Goal: Task Accomplishment & Management: Manage account settings

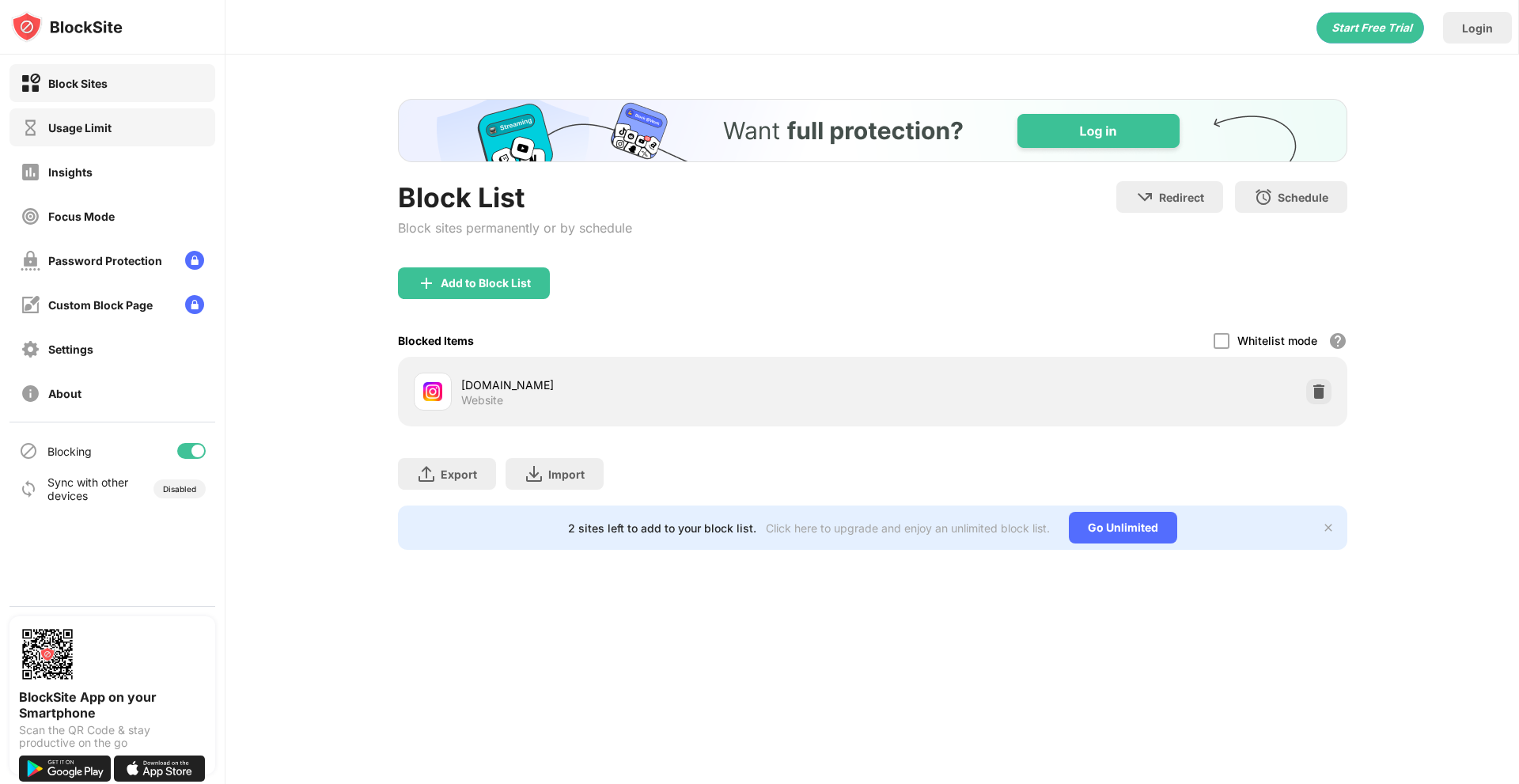
click at [61, 140] on div "Usage Limit" at bounding box center [112, 127] width 206 height 37
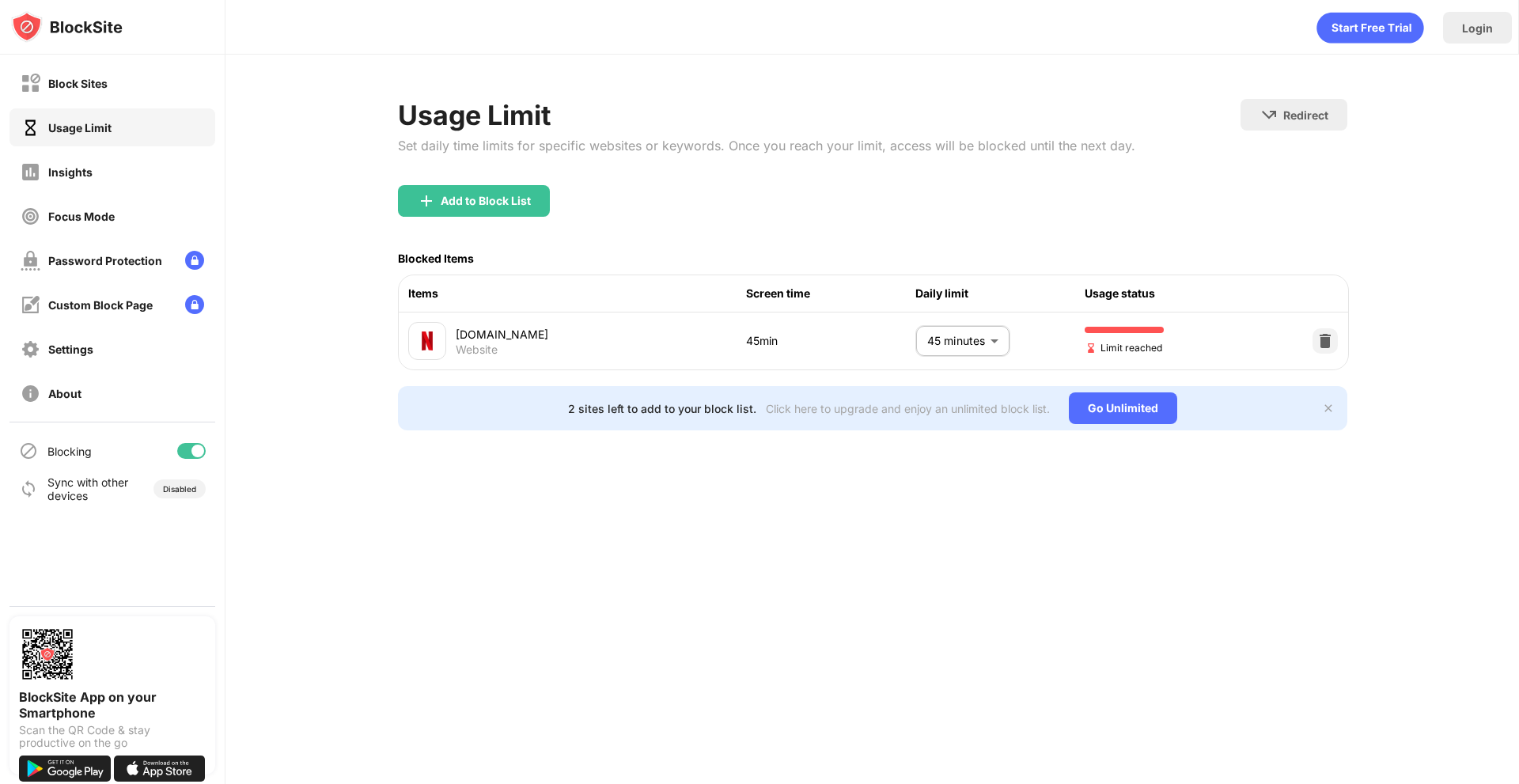
click at [928, 331] on body "Block Sites Usage Limit Insights Focus Mode Password Protection Custom Block Pa…" at bounding box center [760, 392] width 1519 height 784
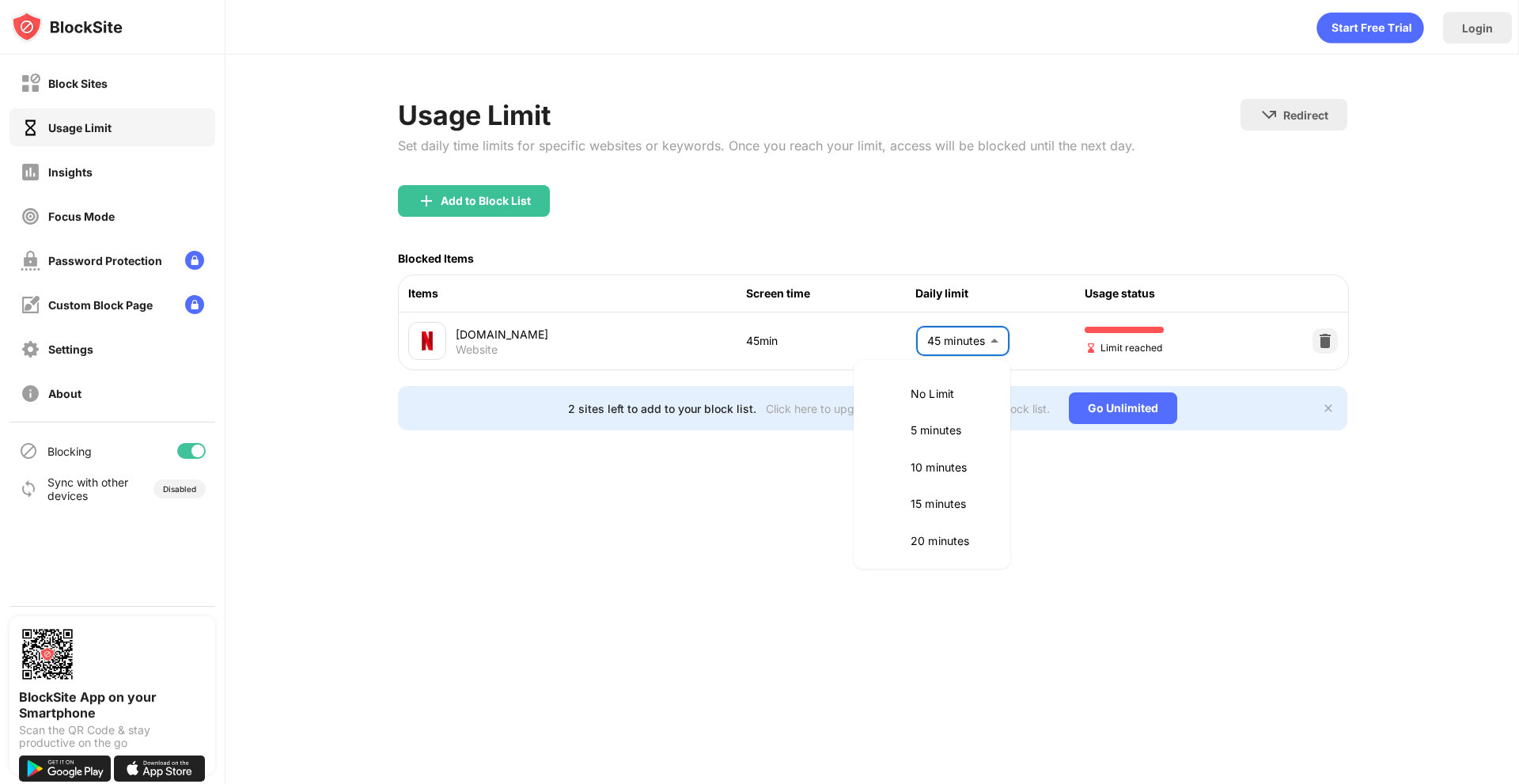
scroll to position [260, 0]
click at [945, 486] on li "50 minutes" at bounding box center [932, 500] width 138 height 36
type input "**"
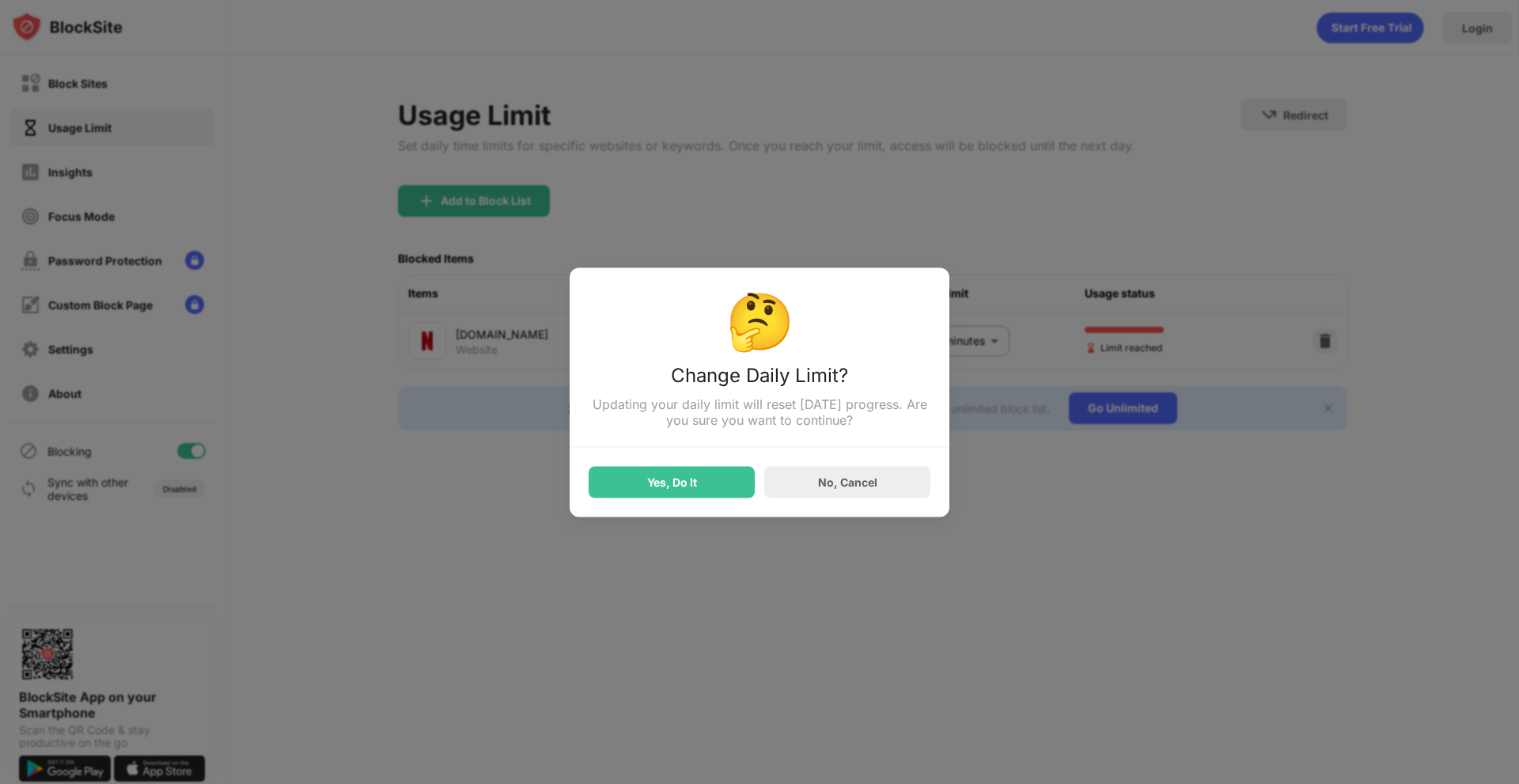
drag, startPoint x: 740, startPoint y: 467, endPoint x: 705, endPoint y: 484, distance: 38.9
click at [735, 467] on div "Yes, Do It No, Cancel" at bounding box center [760, 471] width 341 height 50
click at [704, 484] on div "Yes, Do It" at bounding box center [672, 481] width 166 height 32
